Goal: Information Seeking & Learning: Learn about a topic

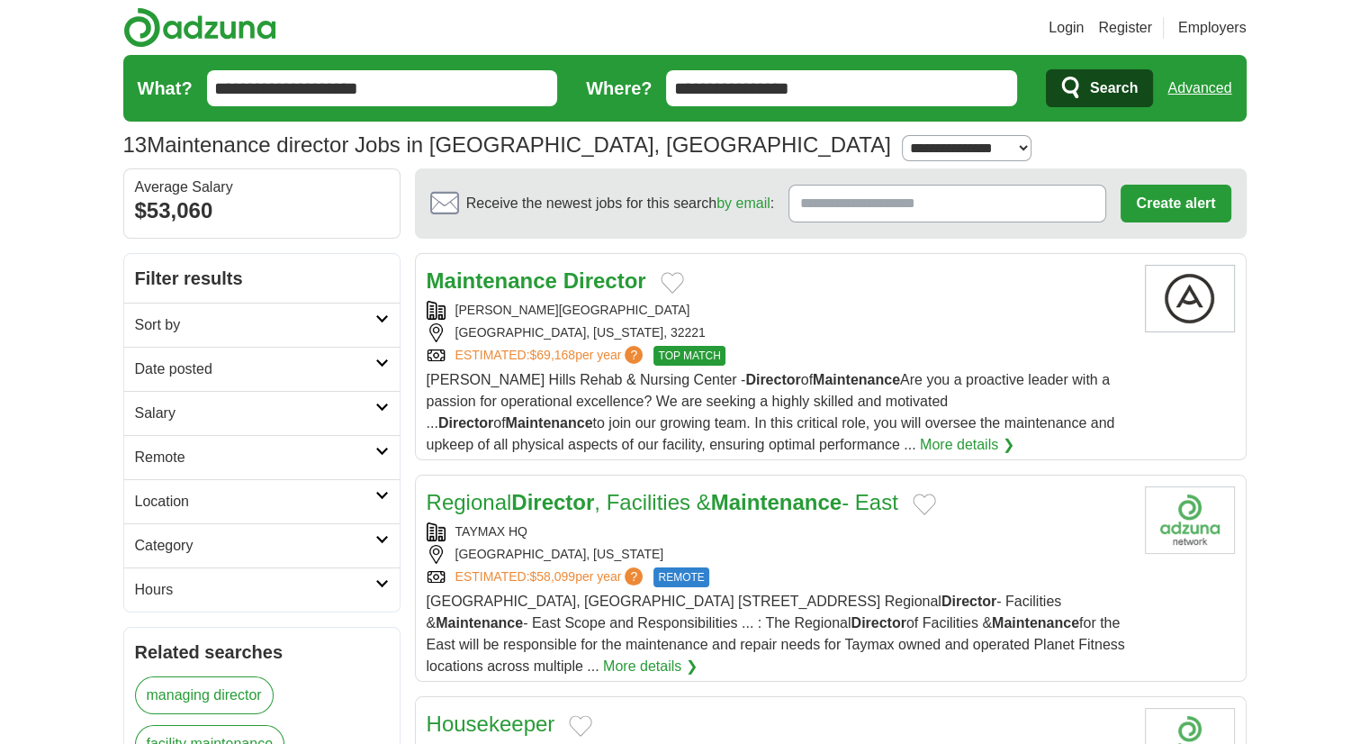
click at [958, 375] on span "Fouraker Hills Rehab & Nursing Center - Director of Maintenance Are you a proac…" at bounding box center [771, 412] width 689 height 80
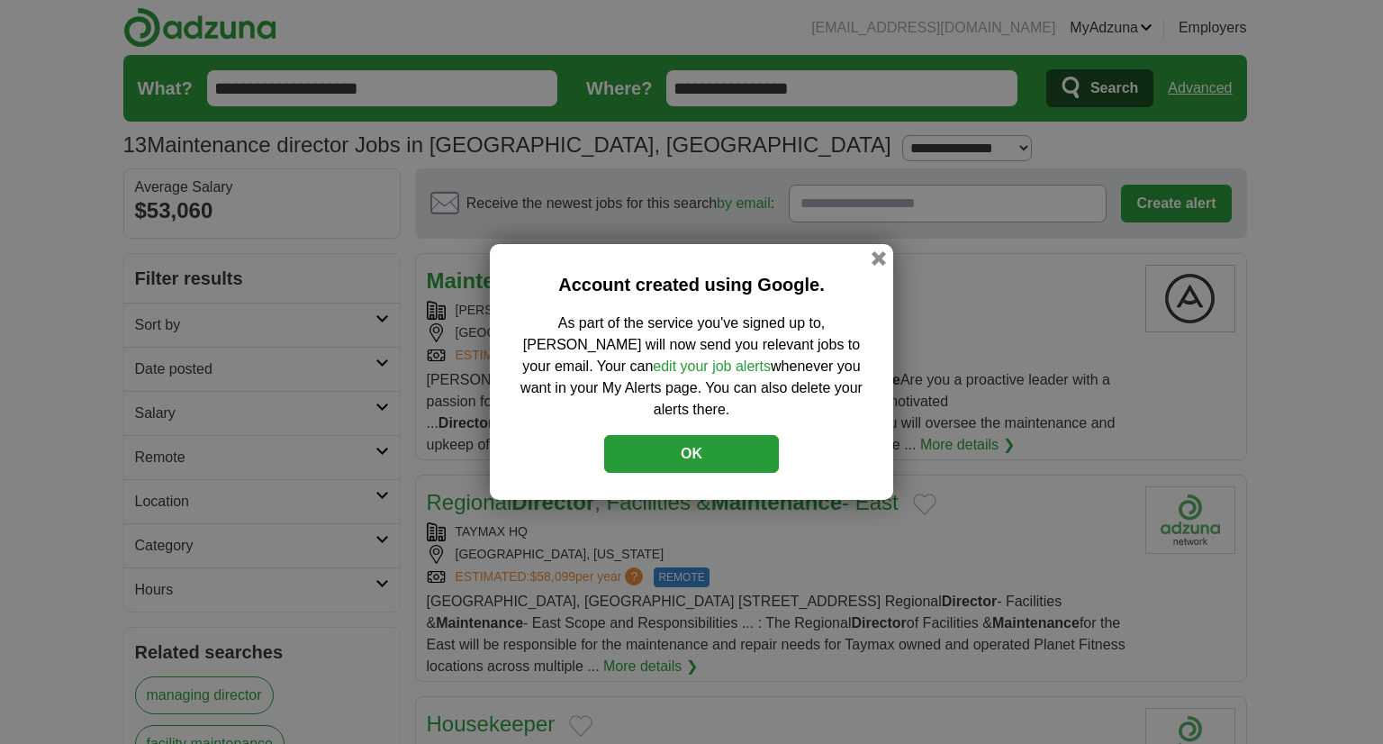
click at [670, 451] on button "OK" at bounding box center [691, 454] width 175 height 38
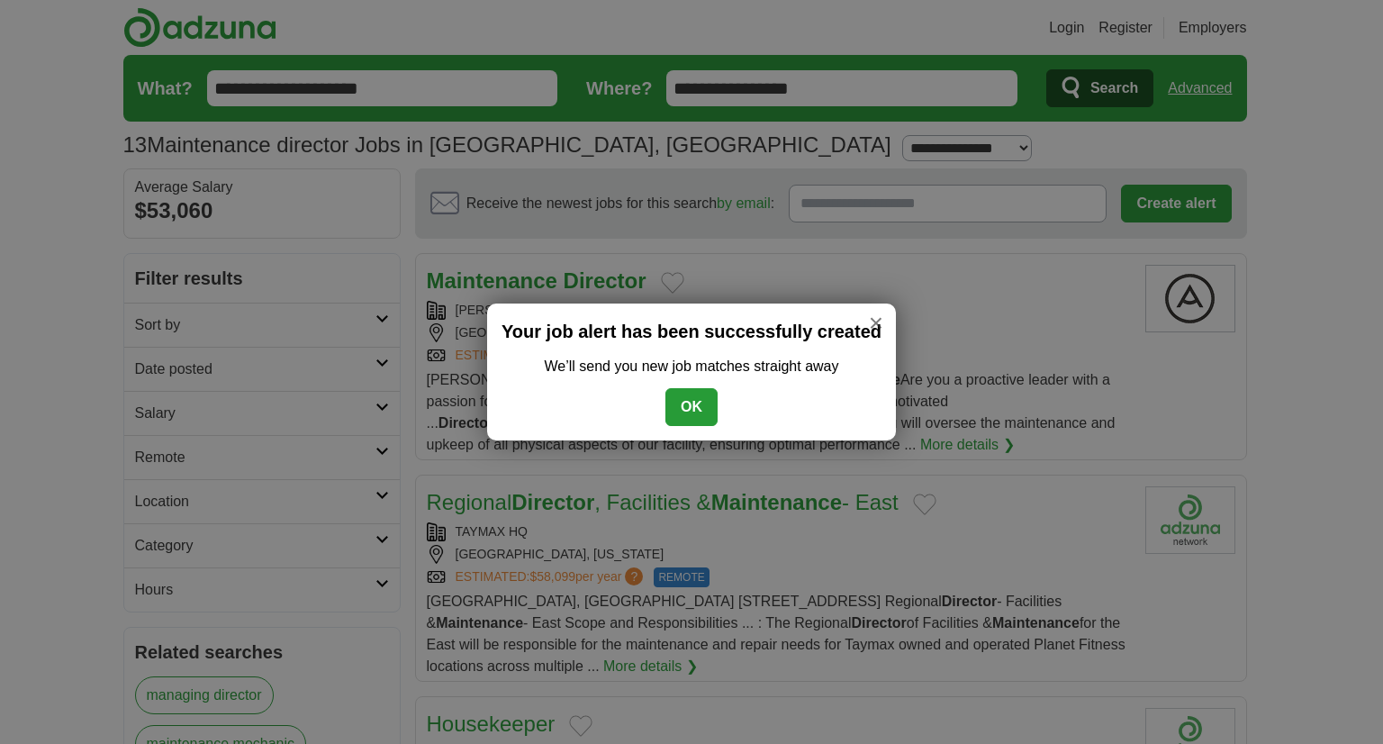
click at [684, 406] on button "OK" at bounding box center [691, 407] width 52 height 38
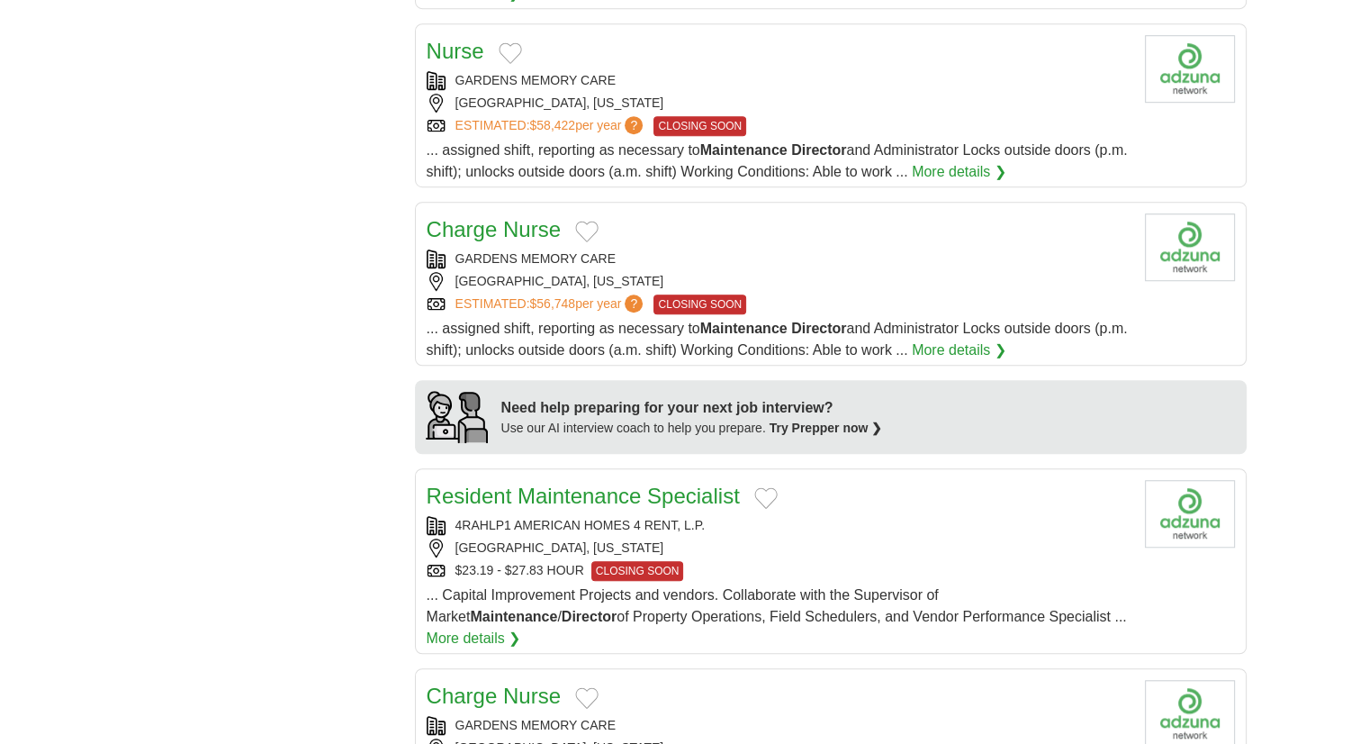
scroll to position [1260, 0]
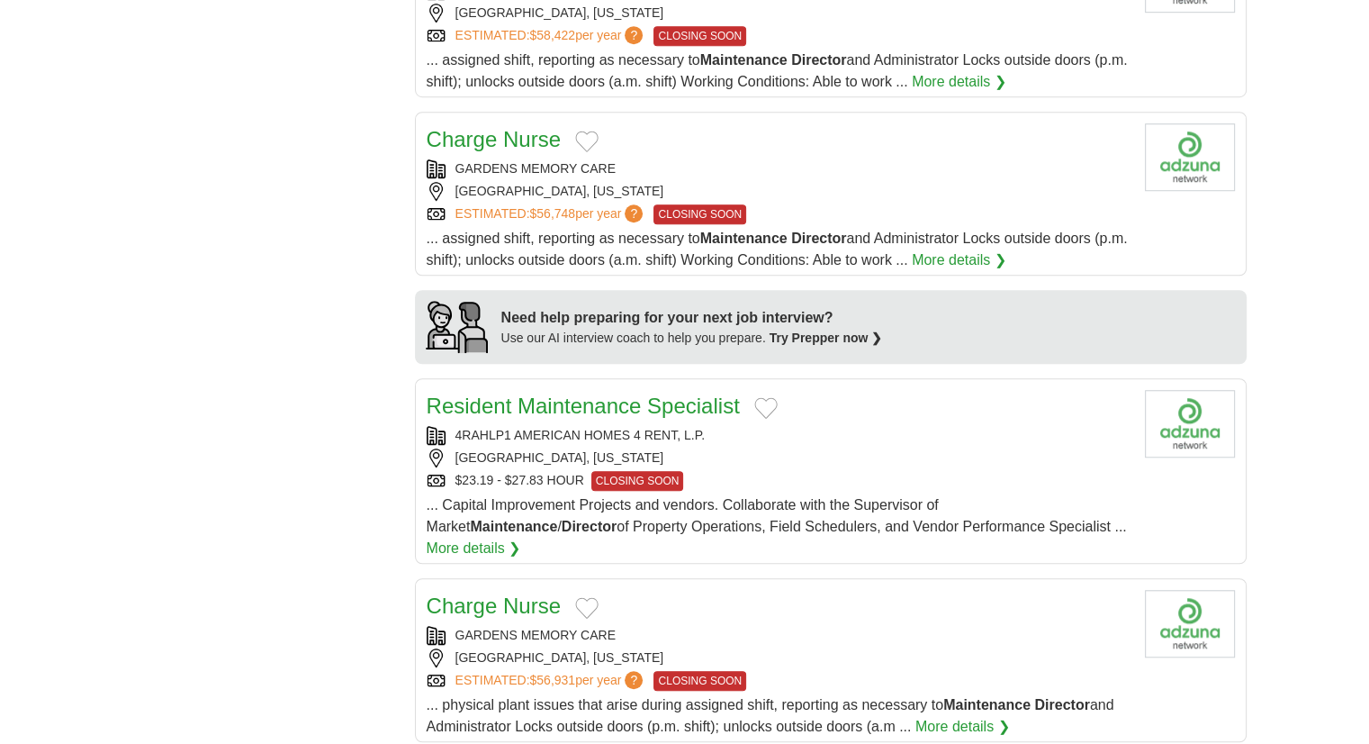
click at [813, 507] on span "... Capital Improvement Projects and vendors. Collaborate with the Supervisor o…" at bounding box center [777, 515] width 700 height 37
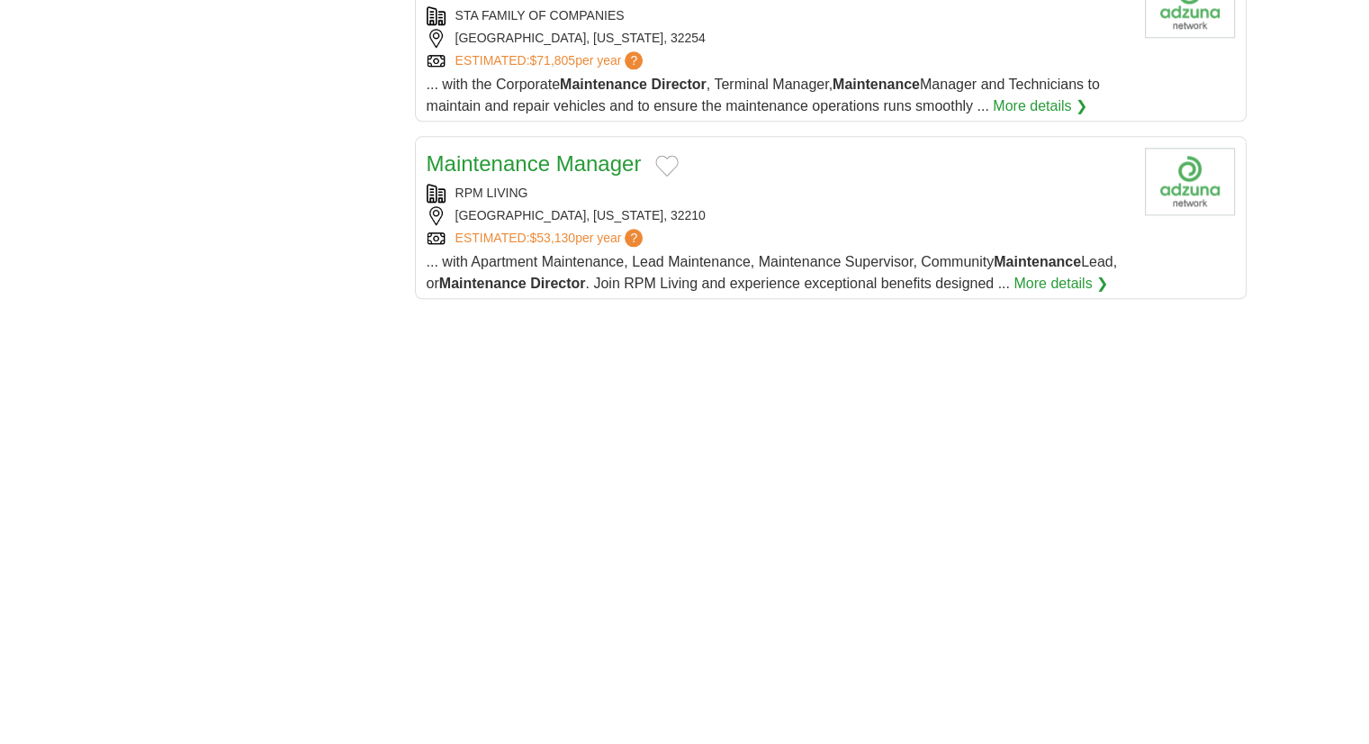
scroll to position [1891, 0]
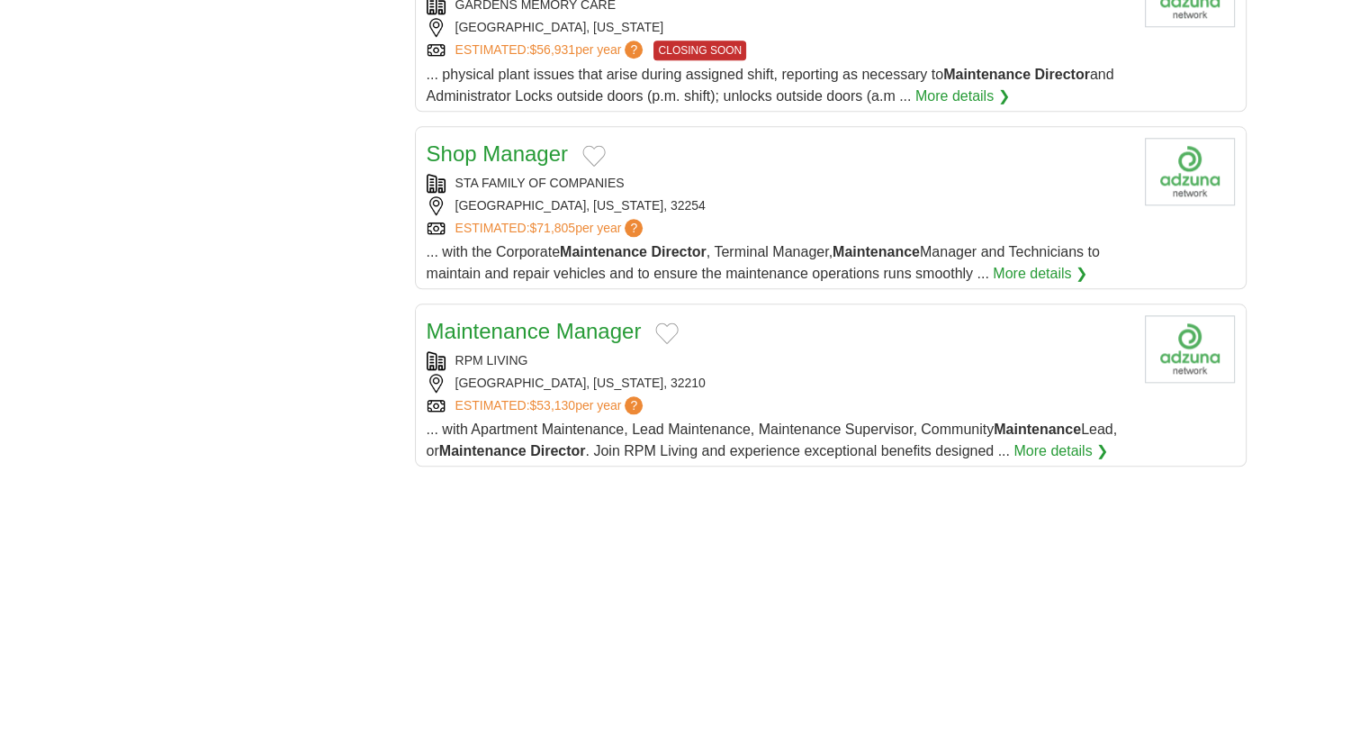
click at [737, 396] on div "ESTIMATED: $53,130 per year ?" at bounding box center [779, 405] width 704 height 19
click at [577, 351] on div "RPM LIVING" at bounding box center [779, 360] width 704 height 19
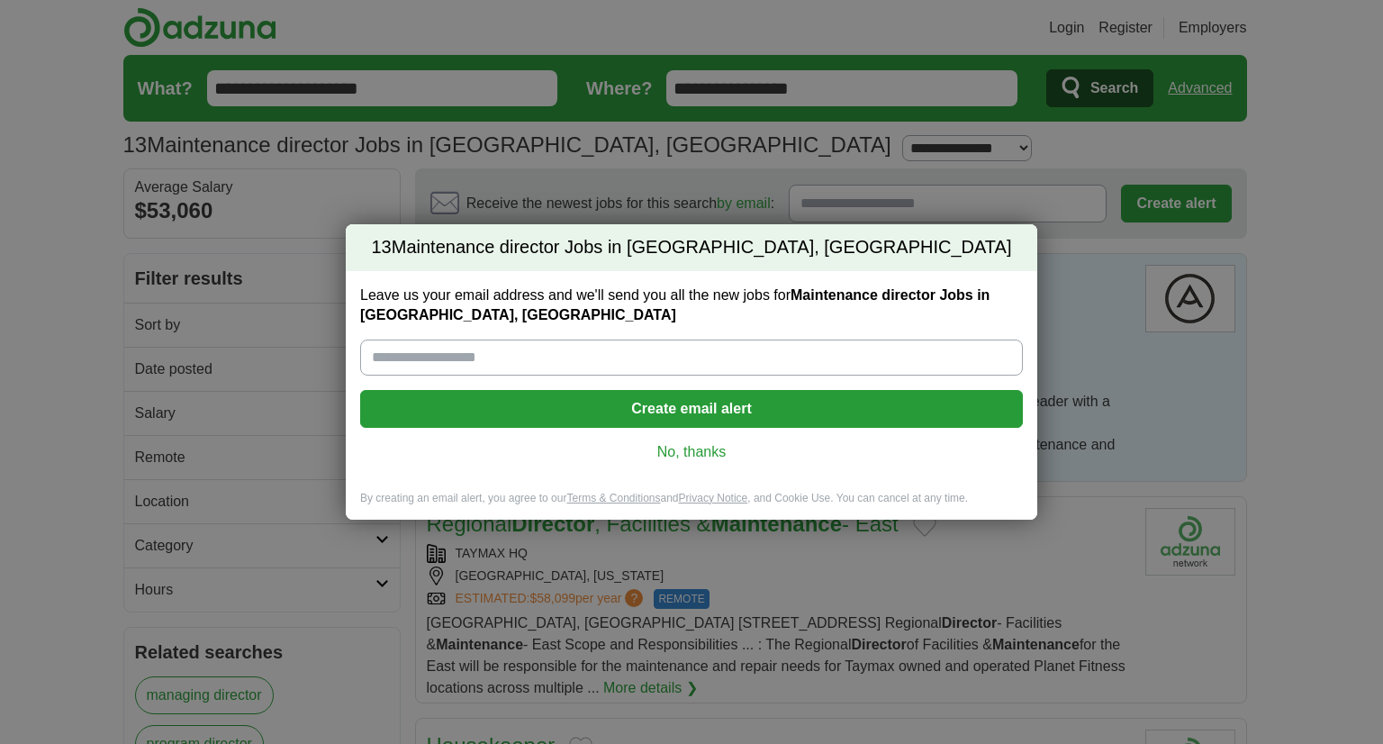
click at [660, 451] on link "No, thanks" at bounding box center [692, 452] width 634 height 20
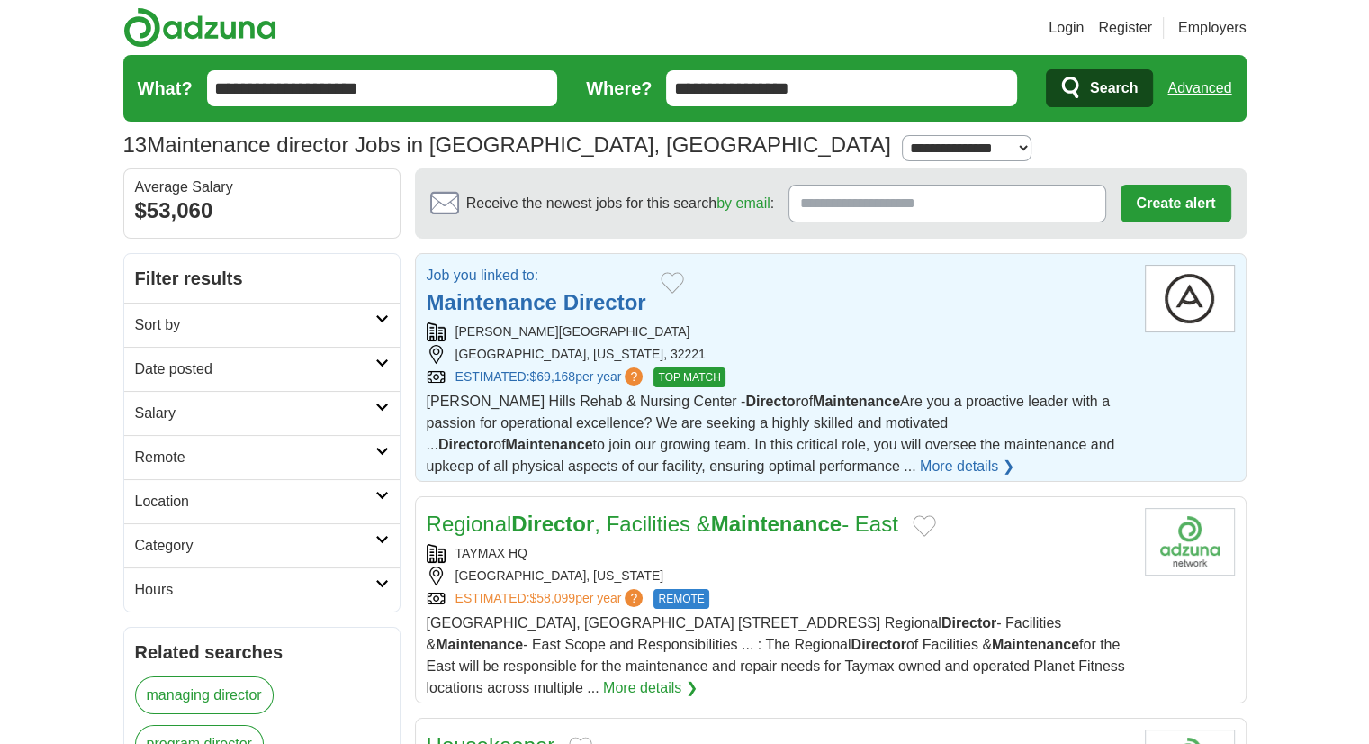
click at [660, 451] on div "Fouraker Hills Rehab & Nursing Center - Director of Maintenance Are you a proac…" at bounding box center [779, 434] width 704 height 86
click at [695, 278] on div "Job you linked to: Maintenance Director" at bounding box center [779, 292] width 704 height 54
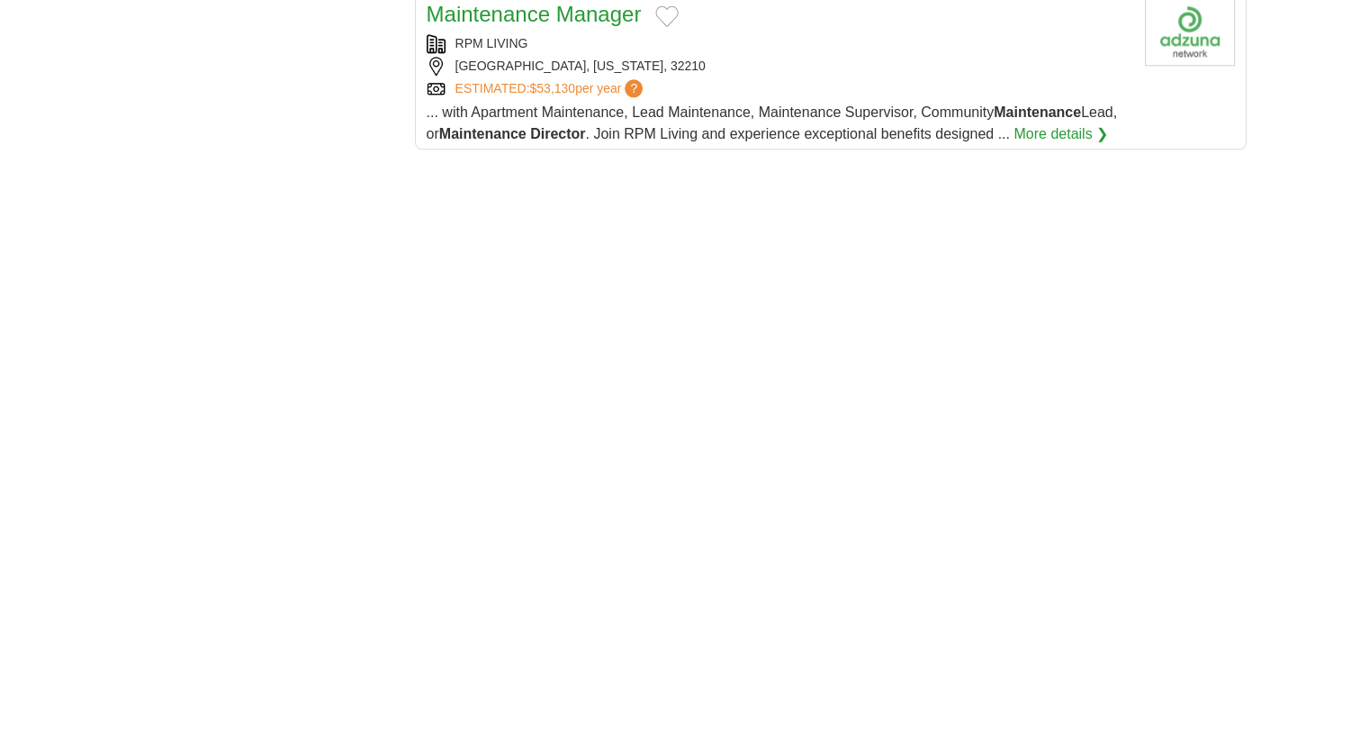
scroll to position [2521, 0]
